Goal: Information Seeking & Learning: Learn about a topic

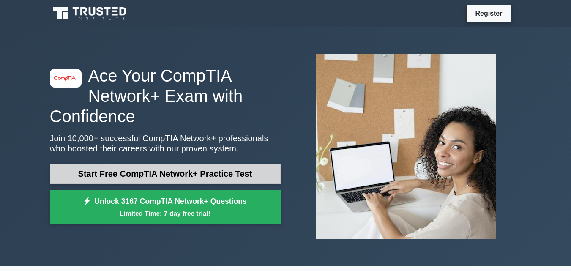
click at [185, 169] on link "Start Free CompTIA Network+ Practice Test" at bounding box center [165, 174] width 231 height 20
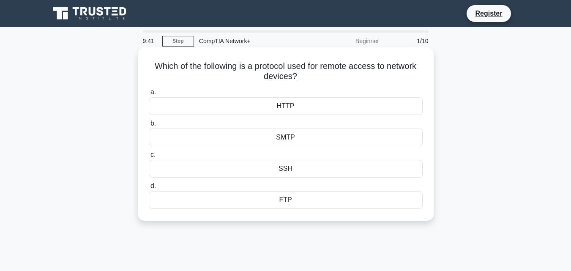
click at [289, 137] on div "SMTP" at bounding box center [286, 137] width 274 height 18
click at [149, 126] on input "b. SMTP" at bounding box center [149, 123] width 0 height 5
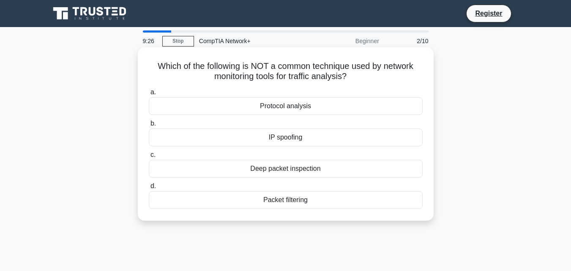
click at [294, 170] on div "Deep packet inspection" at bounding box center [286, 169] width 274 height 18
click at [149, 158] on input "c. Deep packet inspection" at bounding box center [149, 154] width 0 height 5
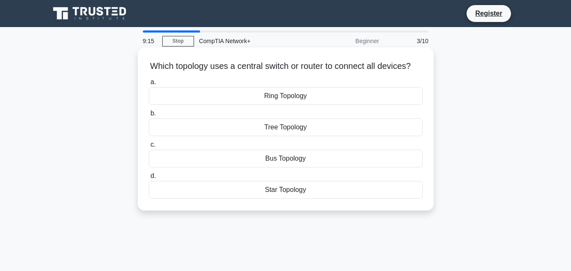
click at [304, 167] on div "Bus Topology" at bounding box center [286, 159] width 274 height 18
click at [149, 147] on input "c. Bus Topology" at bounding box center [149, 144] width 0 height 5
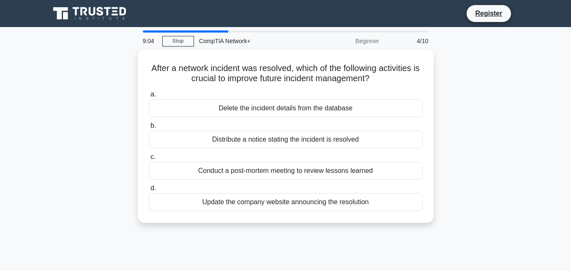
click at [304, 168] on div "Conduct a post-mortem meeting to review lessons learned" at bounding box center [286, 171] width 274 height 18
click at [149, 160] on input "c. Conduct a post-mortem meeting to review lessons learned" at bounding box center [149, 156] width 0 height 5
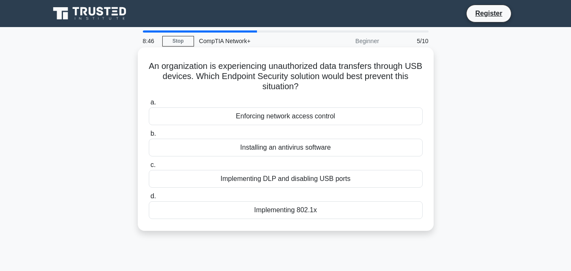
click at [300, 118] on div "Enforcing network access control" at bounding box center [286, 116] width 274 height 18
click at [149, 105] on input "a. Enforcing network access control" at bounding box center [149, 102] width 0 height 5
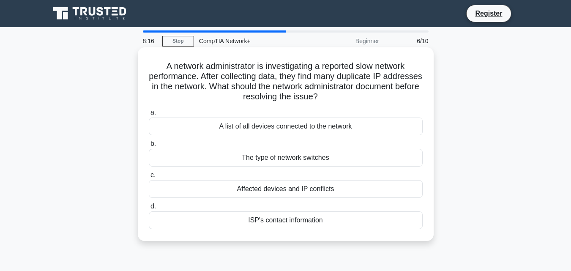
click at [315, 190] on div "Affected devices and IP conflicts" at bounding box center [286, 189] width 274 height 18
click at [149, 178] on input "c. Affected devices and IP conflicts" at bounding box center [149, 174] width 0 height 5
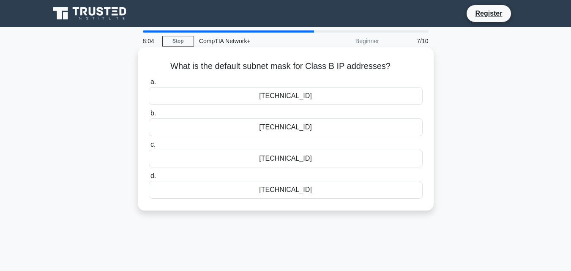
click at [293, 188] on div "[TECHNICAL_ID]" at bounding box center [286, 190] width 274 height 18
click at [149, 179] on input "d. [TECHNICAL_ID]" at bounding box center [149, 175] width 0 height 5
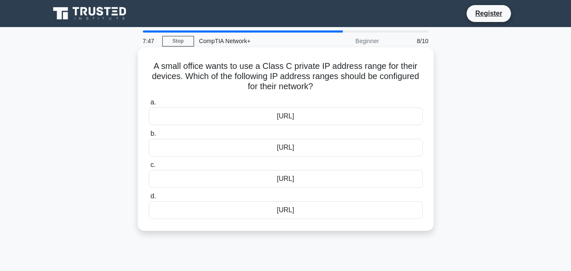
click at [289, 150] on div "[URL]" at bounding box center [286, 148] width 274 height 18
click at [149, 136] on input "b. [URL]" at bounding box center [149, 133] width 0 height 5
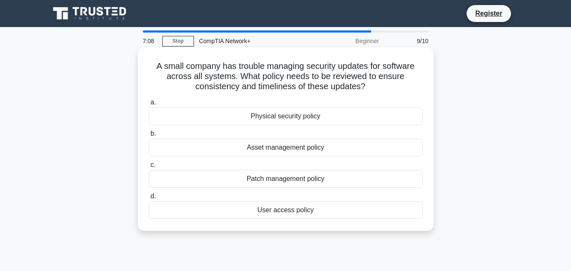
click at [287, 180] on div "Patch management policy" at bounding box center [286, 179] width 274 height 18
click at [149, 168] on input "c. Patch management policy" at bounding box center [149, 164] width 0 height 5
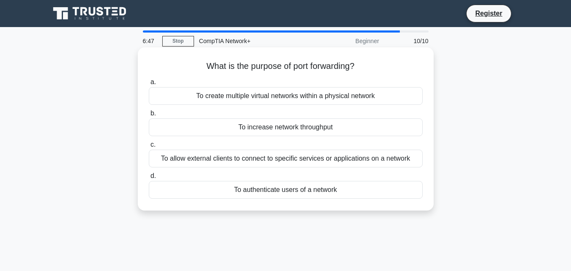
click at [287, 161] on div "To allow external clients to connect to specific services or applications on a …" at bounding box center [286, 159] width 274 height 18
click at [149, 147] on input "c. To allow external clients to connect to specific services or applications on…" at bounding box center [149, 144] width 0 height 5
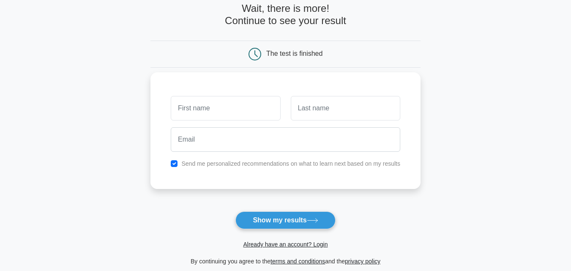
scroll to position [84, 0]
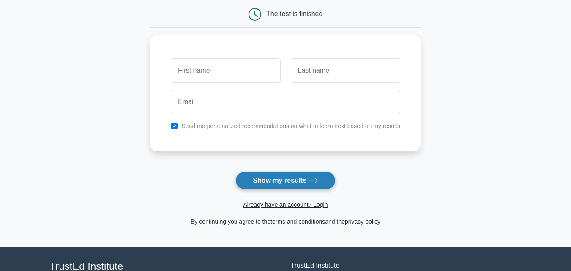
click at [303, 177] on button "Show my results" at bounding box center [285, 181] width 100 height 18
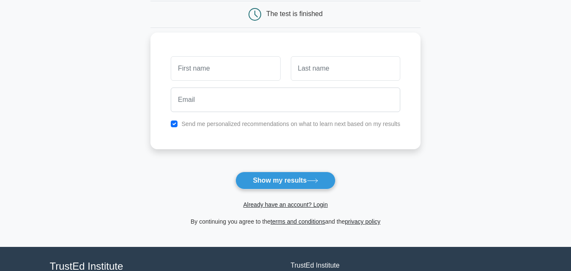
click at [186, 147] on div "Send me personalized recommendations on what to learn next based on my results" at bounding box center [285, 91] width 270 height 117
